Goal: Entertainment & Leisure: Consume media (video, audio)

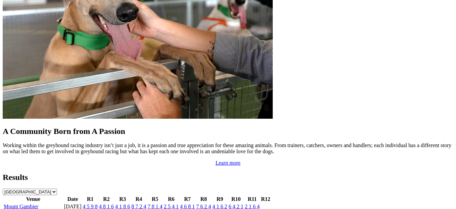
scroll to position [608, 0]
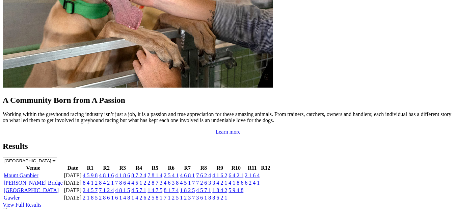
click at [34, 172] on link "Mount Gambier" at bounding box center [21, 175] width 35 height 6
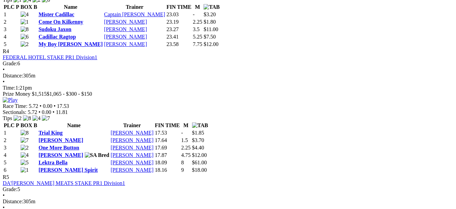
scroll to position [642, 0]
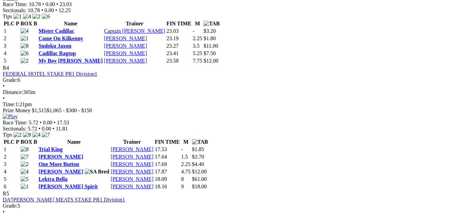
drag, startPoint x: 301, startPoint y: 21, endPoint x: 289, endPoint y: 47, distance: 28.9
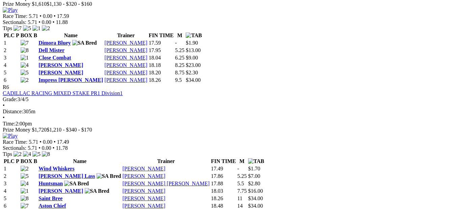
scroll to position [878, 0]
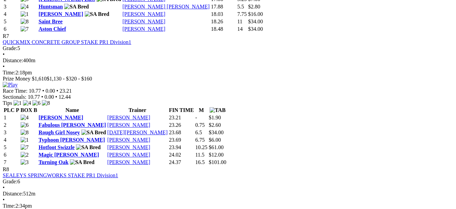
scroll to position [1013, 0]
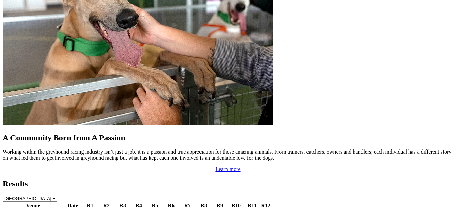
scroll to position [574, 0]
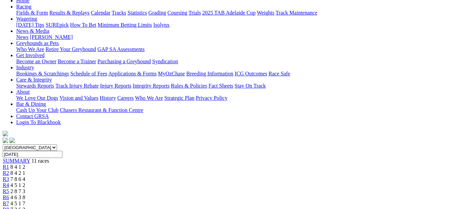
scroll to position [68, 0]
